Goal: Task Accomplishment & Management: Complete application form

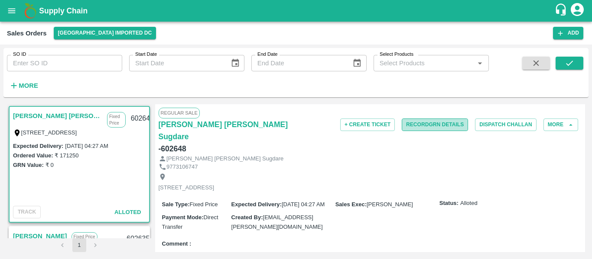
click at [426, 128] on button "Record GRN Details" at bounding box center [434, 125] width 66 height 13
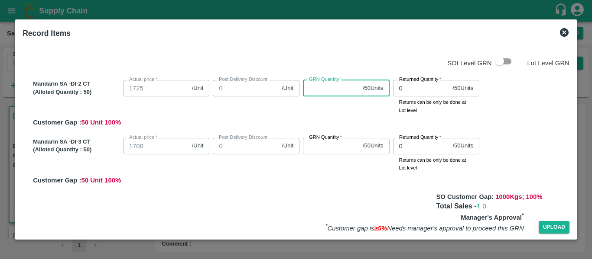
click at [324, 85] on input "GRN Quantity   *" at bounding box center [331, 88] width 56 height 16
type input "50"
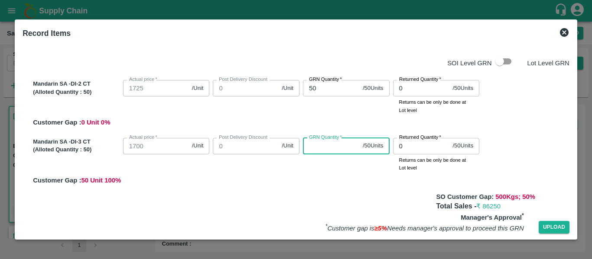
click at [314, 142] on input "GRN Quantity   *" at bounding box center [331, 146] width 56 height 16
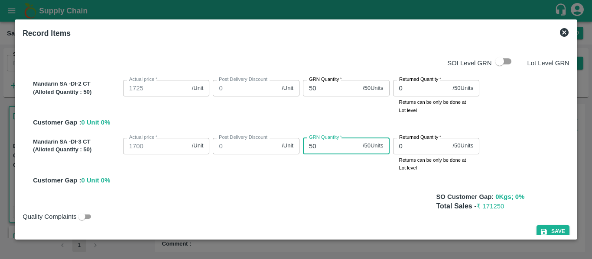
scroll to position [10, 0]
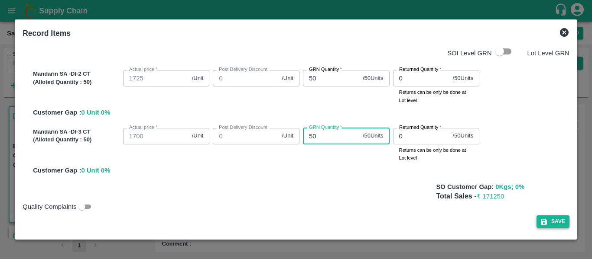
type input "50"
click at [548, 222] on button "Save" at bounding box center [552, 222] width 33 height 13
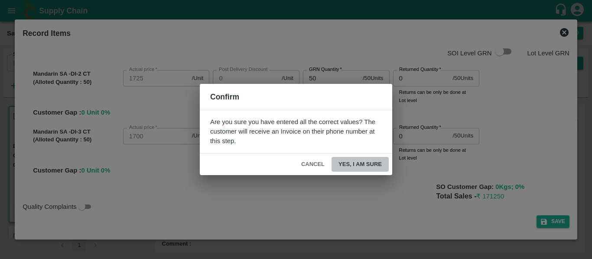
click at [353, 162] on button "Yes, I am sure" at bounding box center [359, 164] width 57 height 15
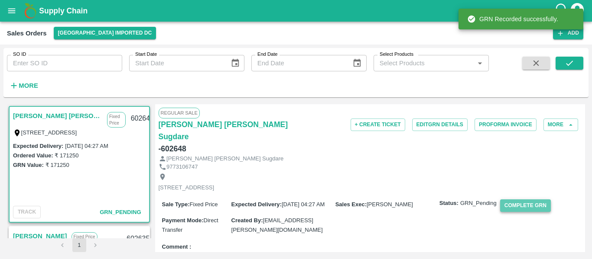
click at [521, 200] on button "Complete GRN" at bounding box center [525, 206] width 51 height 13
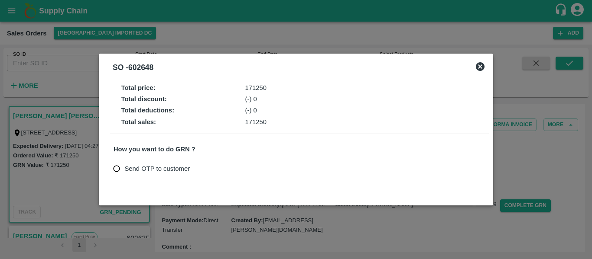
click at [116, 165] on input "Send OTP to customer" at bounding box center [117, 169] width 16 height 16
radio input "true"
click at [216, 166] on button "Send OTP" at bounding box center [215, 169] width 36 height 13
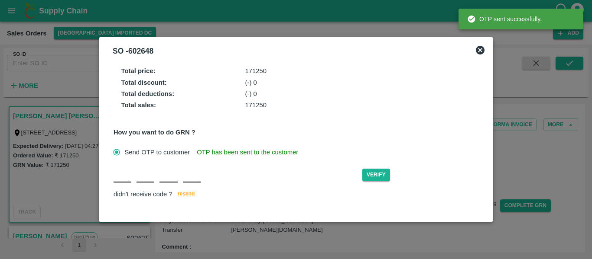
click at [123, 178] on input "text" at bounding box center [122, 175] width 18 height 16
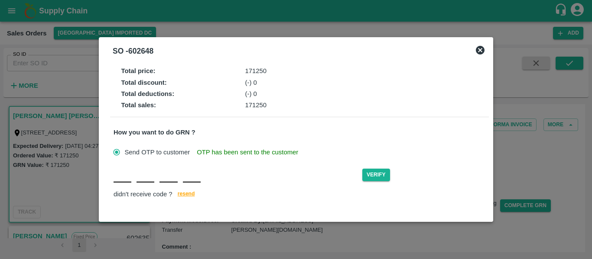
type input "B"
type input "P"
type input "I"
type input "N"
click at [375, 177] on button "Verify" at bounding box center [376, 175] width 28 height 13
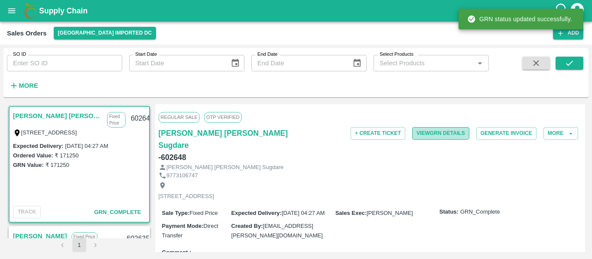
click at [441, 129] on button "View GRN Details" at bounding box center [440, 133] width 57 height 13
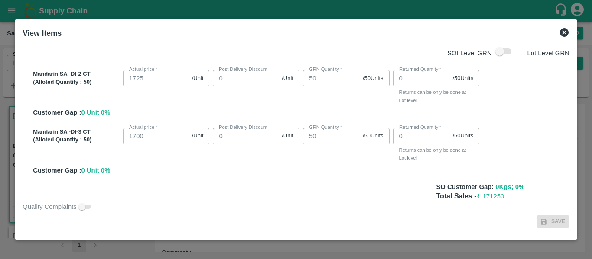
click at [560, 36] on icon at bounding box center [564, 32] width 10 height 10
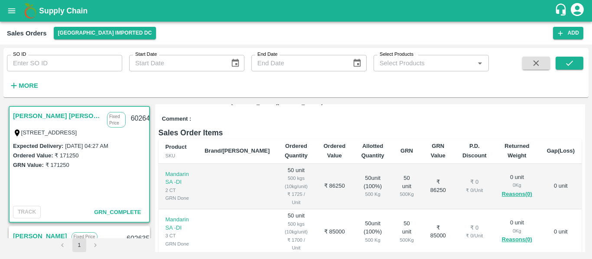
scroll to position [239, 0]
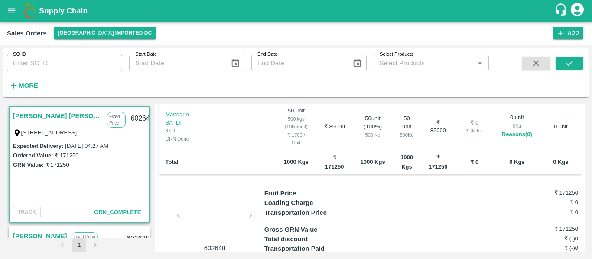
click at [26, 220] on div "TRACK GRN_Complete" at bounding box center [79, 212] width 139 height 19
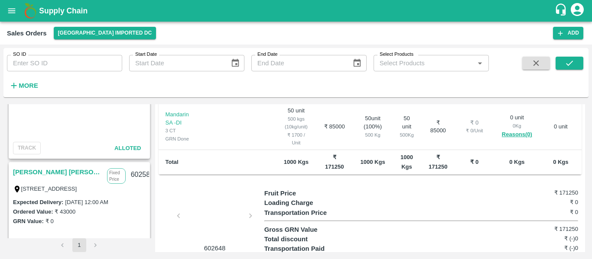
scroll to position [305, 0]
click at [108, 199] on label "[DATE] 12:00 AM" at bounding box center [86, 202] width 43 height 6
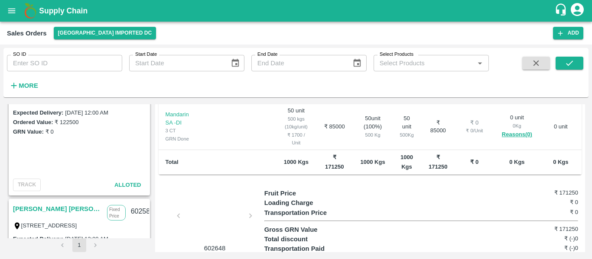
scroll to position [279, 0]
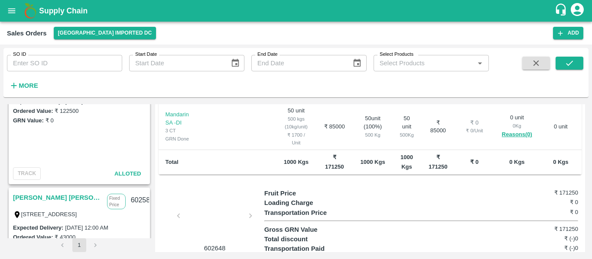
click at [65, 211] on label "[STREET_ADDRESS]" at bounding box center [49, 214] width 56 height 6
click at [51, 197] on link "[PERSON_NAME] [PERSON_NAME] Sugdare" at bounding box center [58, 197] width 90 height 11
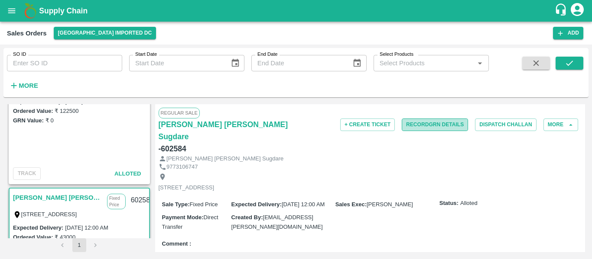
click at [419, 126] on button "Record GRN Details" at bounding box center [434, 125] width 66 height 13
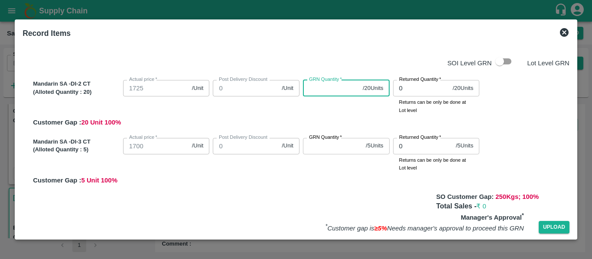
click at [322, 85] on input "GRN Quantity   *" at bounding box center [331, 88] width 56 height 16
type input "20"
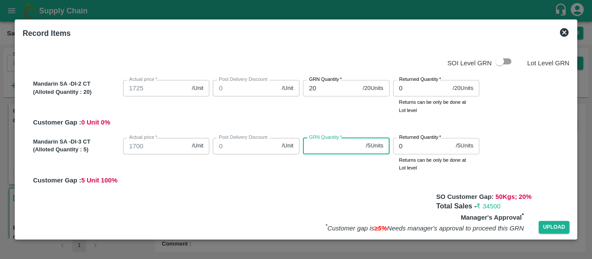
click at [317, 154] on input "GRN Quantity   *" at bounding box center [332, 146] width 59 height 16
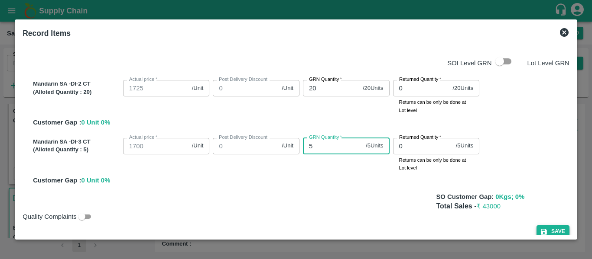
type input "5"
click at [543, 227] on button "Save" at bounding box center [552, 232] width 33 height 13
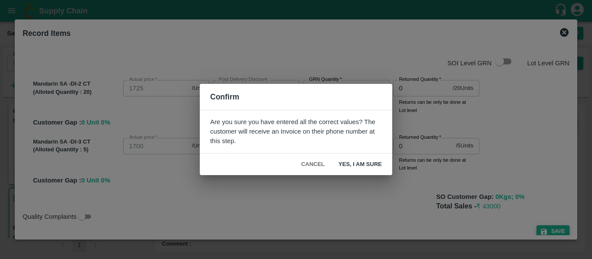
click at [543, 227] on div "Confirm Are you sure you have entered all the correct values? The customer will…" at bounding box center [296, 129] width 592 height 259
click at [357, 162] on button "Yes, I am sure" at bounding box center [359, 164] width 57 height 15
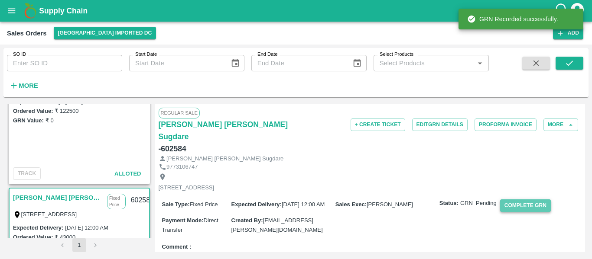
click at [501, 200] on button "Complete GRN" at bounding box center [525, 206] width 51 height 13
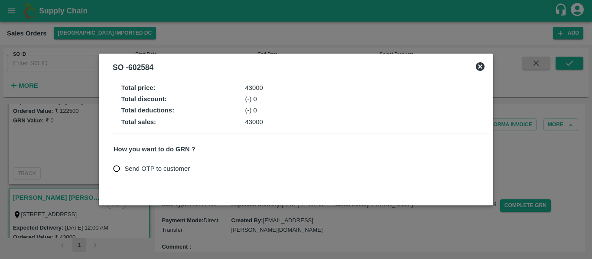
click at [131, 167] on span "Send OTP to customer" at bounding box center [156, 169] width 65 height 10
click at [125, 167] on input "Send OTP to customer" at bounding box center [117, 169] width 16 height 16
radio input "true"
click at [216, 171] on button "Send OTP" at bounding box center [215, 169] width 36 height 13
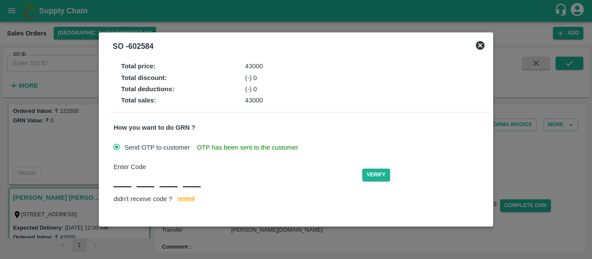
click at [127, 181] on input "text" at bounding box center [122, 180] width 18 height 16
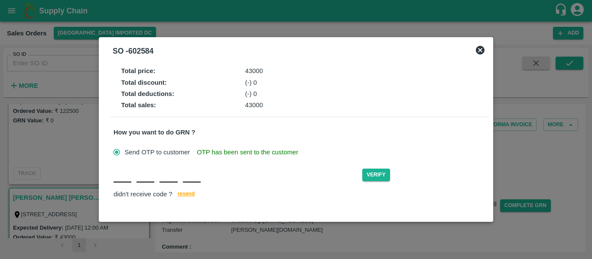
type input "F"
type input "K"
type input "S"
type input "N"
click at [376, 173] on button "Verify" at bounding box center [376, 175] width 28 height 13
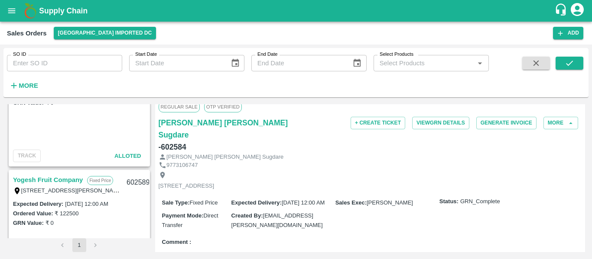
scroll to position [174, 0]
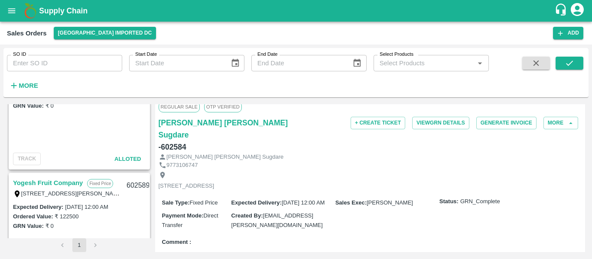
click at [60, 184] on link "Yogesh Fruit Company" at bounding box center [48, 183] width 70 height 11
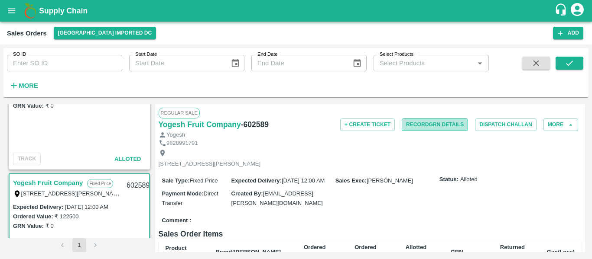
click at [416, 125] on button "Record GRN Details" at bounding box center [434, 125] width 66 height 13
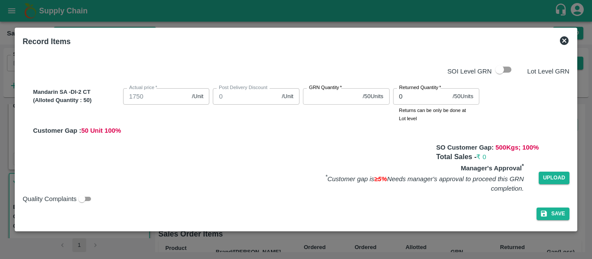
click at [320, 88] on label "GRN Quantity   *" at bounding box center [325, 87] width 33 height 7
click at [320, 88] on input "GRN Quantity   *" at bounding box center [331, 96] width 56 height 16
click at [566, 41] on icon at bounding box center [564, 40] width 9 height 9
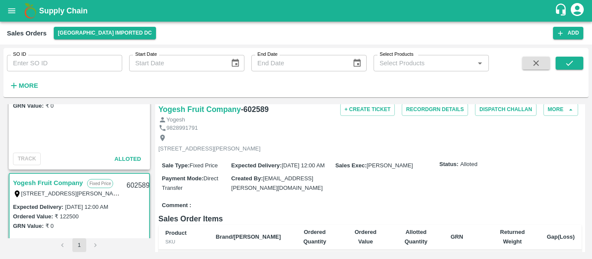
scroll to position [15, 0]
click at [425, 111] on button "Record GRN Details" at bounding box center [434, 110] width 66 height 13
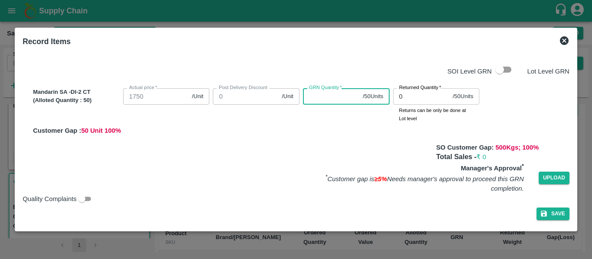
click at [331, 96] on input "GRN Quantity   *" at bounding box center [331, 96] width 56 height 16
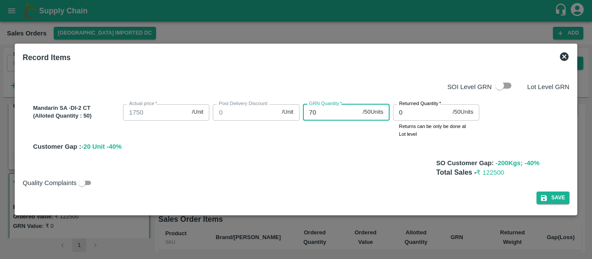
type input "70"
click at [356, 154] on div "Mandarin SA -DI-2 CT (Alloted Quantity : 50 ) Actual price   * 1750 /Unit Actua…" at bounding box center [296, 126] width 547 height 65
click at [310, 138] on div "GRN Quantity   * 70 / 50 Units GRN Quantity value should be less than 50" at bounding box center [344, 120] width 90 height 38
click at [567, 55] on icon at bounding box center [564, 56] width 9 height 9
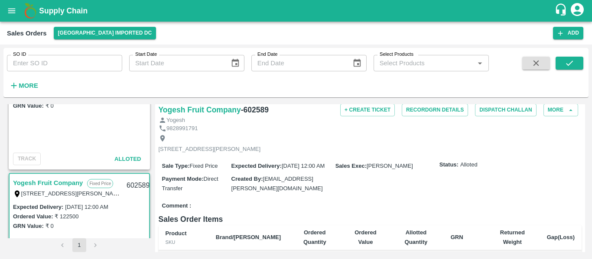
scroll to position [14, 0]
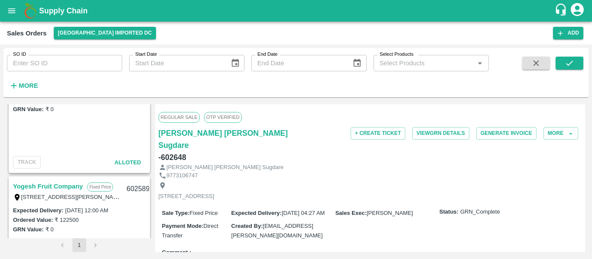
scroll to position [180, 0]
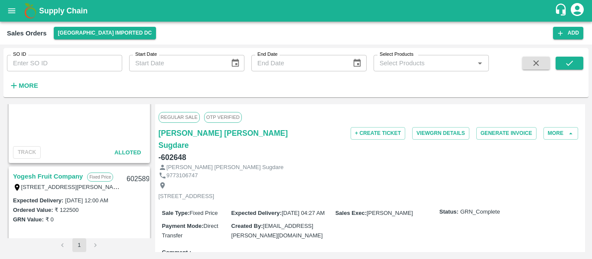
click at [64, 173] on link "Yogesh Fruit Company" at bounding box center [48, 176] width 70 height 11
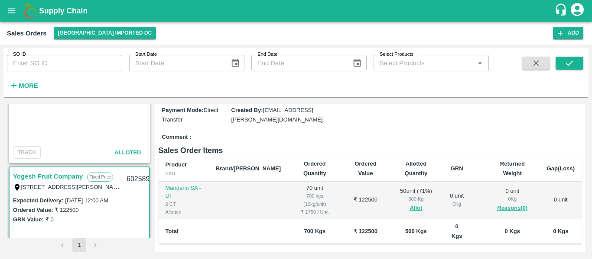
scroll to position [83, 0]
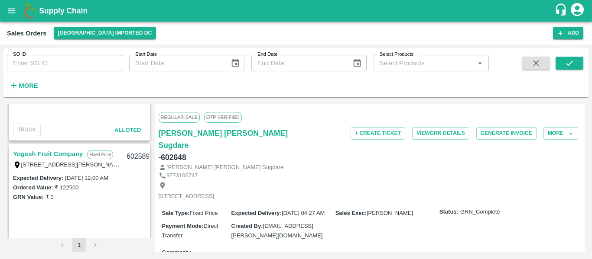
scroll to position [203, 0]
click at [43, 156] on link "Yogesh Fruit Company" at bounding box center [48, 153] width 70 height 11
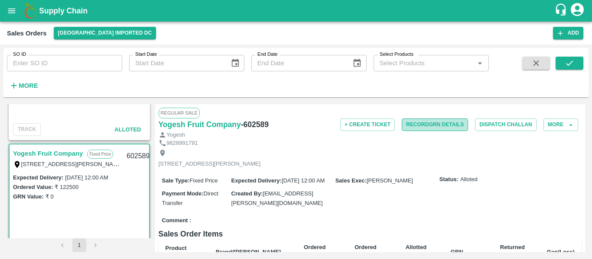
click at [413, 119] on button "Record GRN Details" at bounding box center [434, 125] width 66 height 13
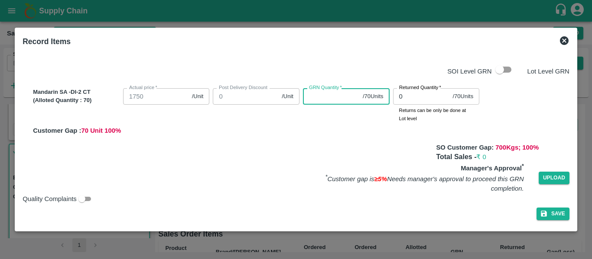
click at [319, 96] on input "GRN Quantity   *" at bounding box center [331, 96] width 56 height 16
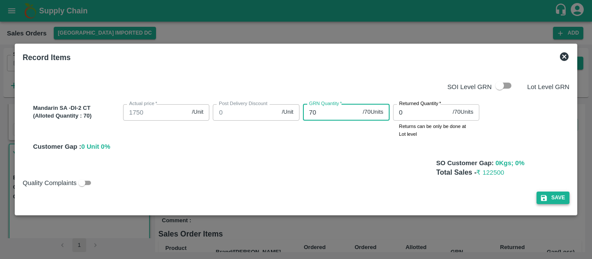
type input "70"
click at [551, 197] on button "Save" at bounding box center [552, 198] width 33 height 13
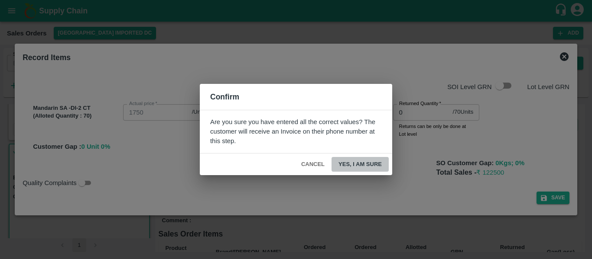
click at [359, 162] on button "Yes, I am sure" at bounding box center [359, 164] width 57 height 15
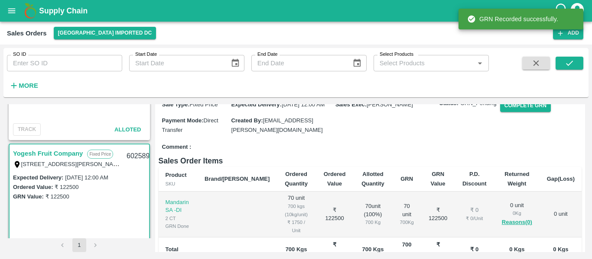
scroll to position [77, 0]
